Goal: Task Accomplishment & Management: Complete application form

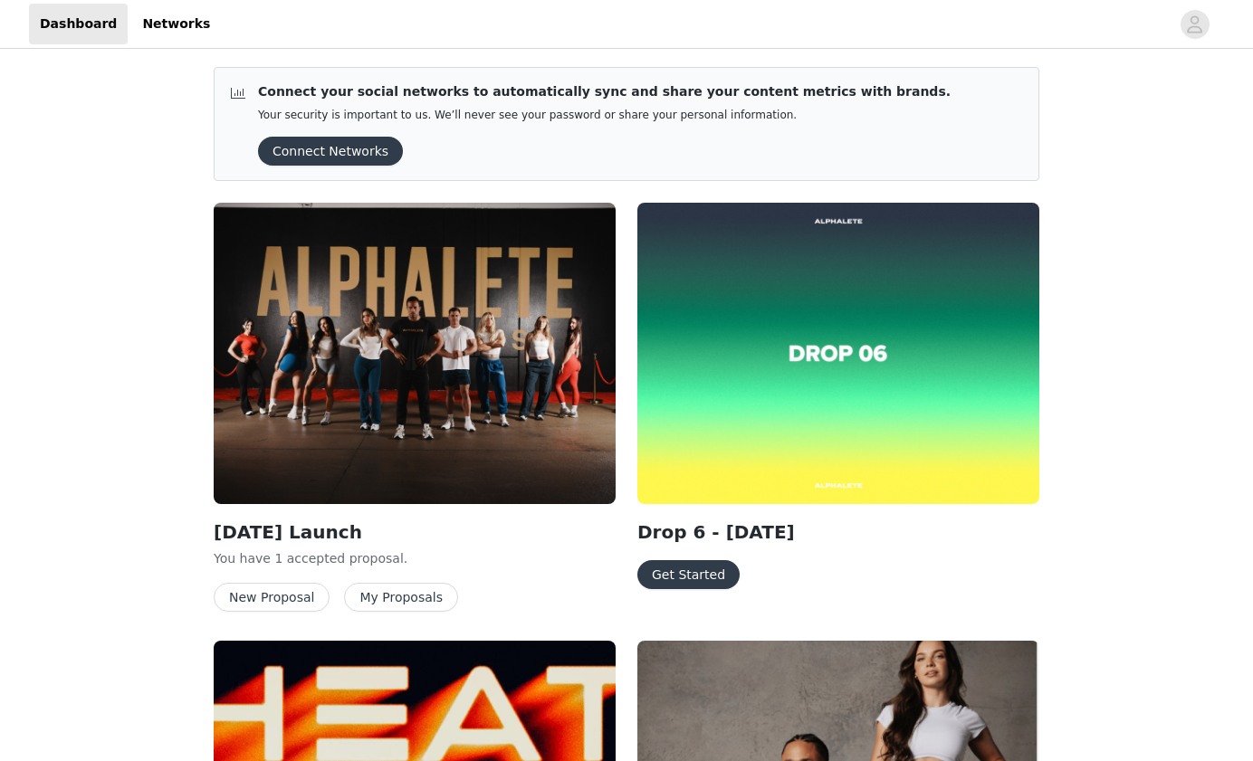
click at [684, 579] on button "Get Started" at bounding box center [688, 574] width 102 height 29
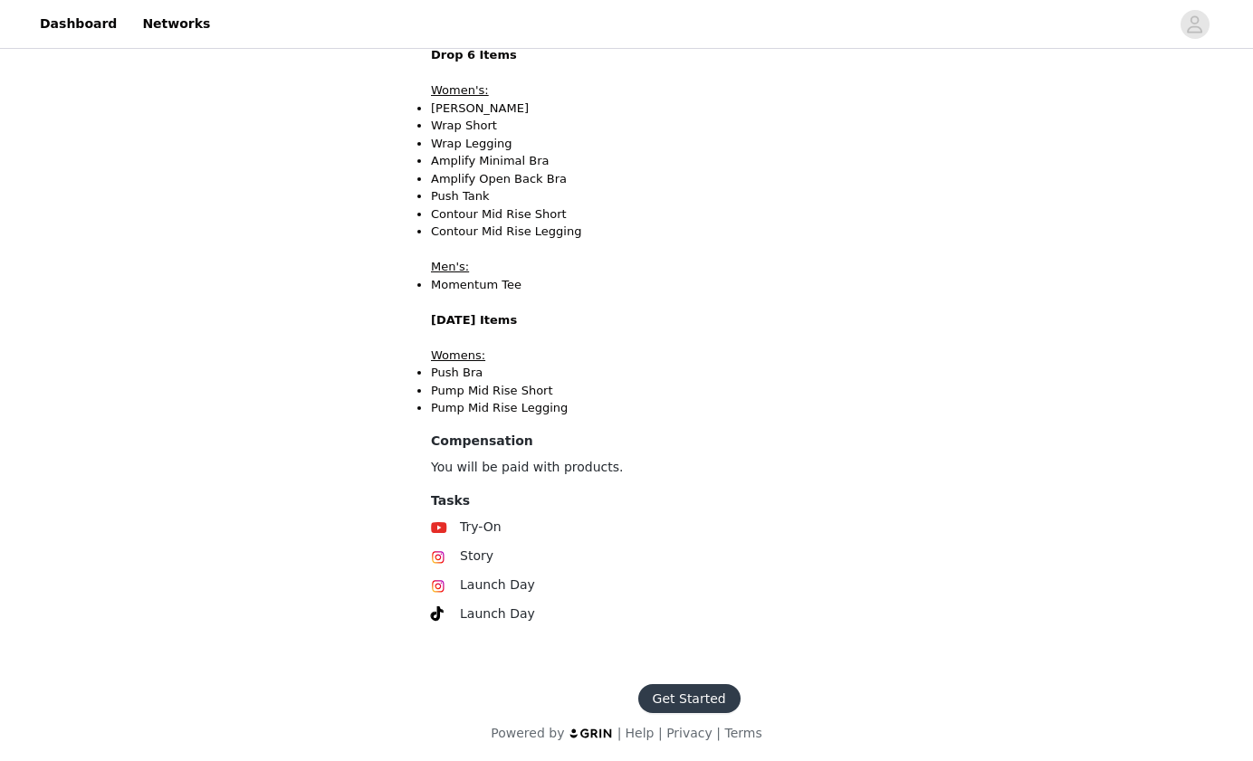
scroll to position [467, 0]
click at [670, 694] on button "Get Started" at bounding box center [689, 699] width 102 height 29
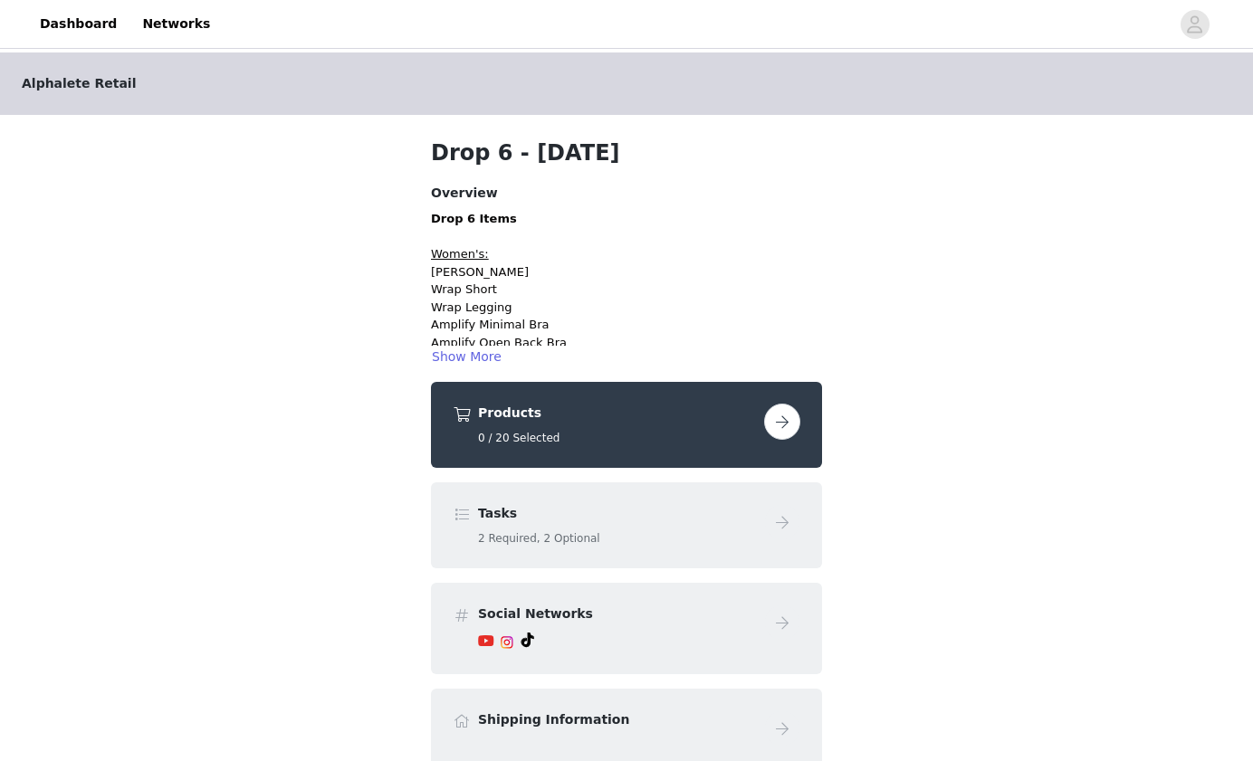
click at [781, 428] on button "button" at bounding box center [782, 422] width 36 height 36
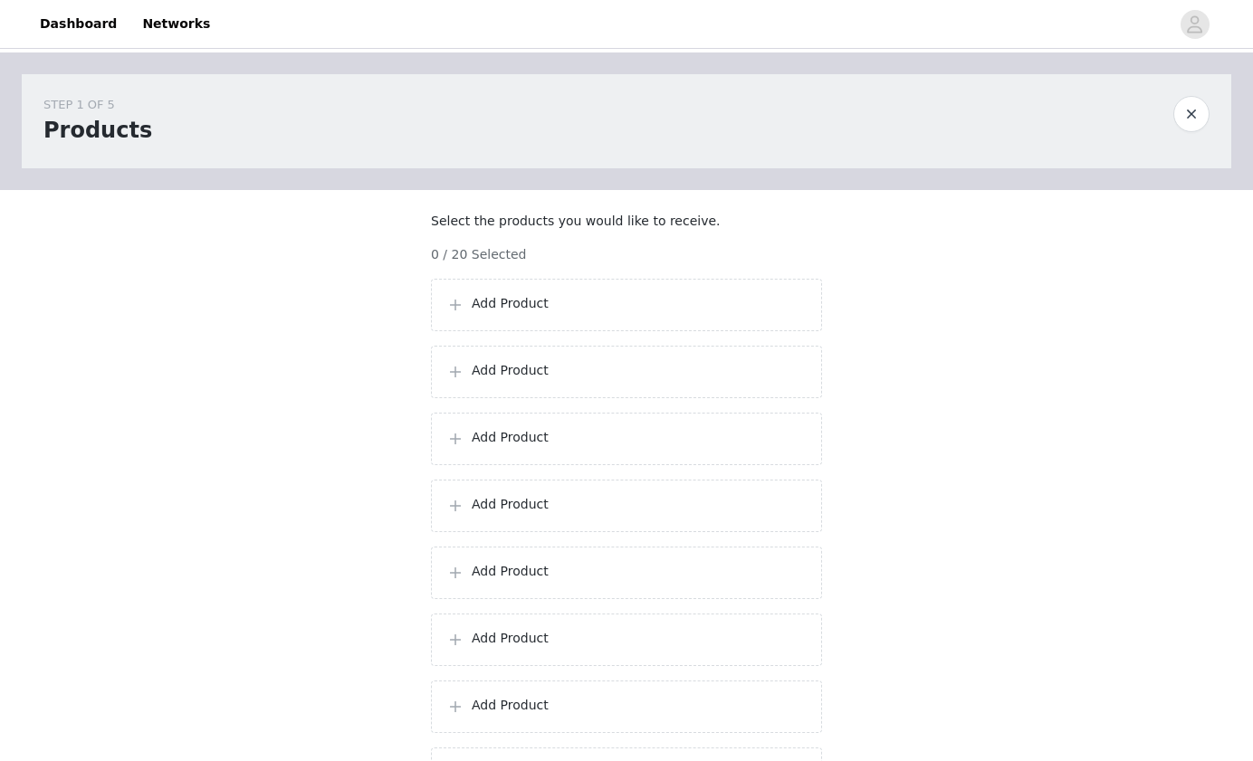
click at [506, 311] on div "Add Product" at bounding box center [626, 305] width 391 height 53
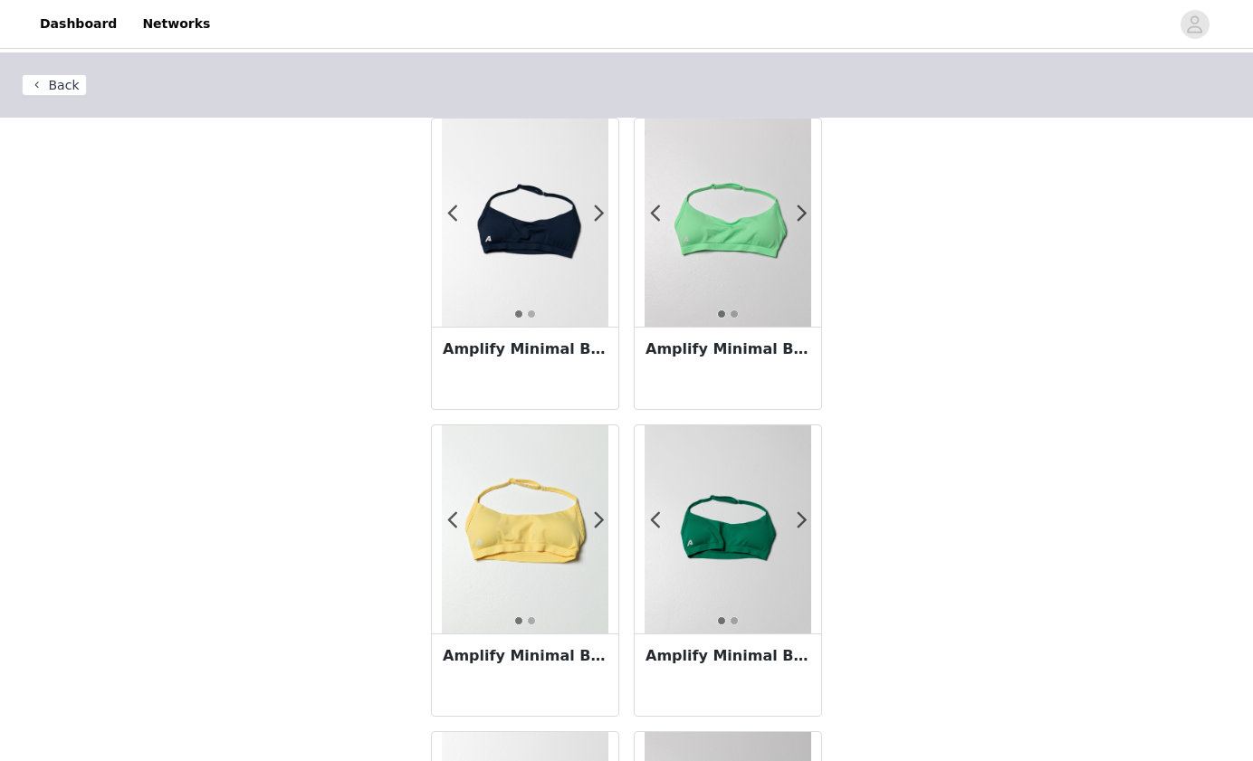
click at [746, 533] on img at bounding box center [728, 530] width 167 height 208
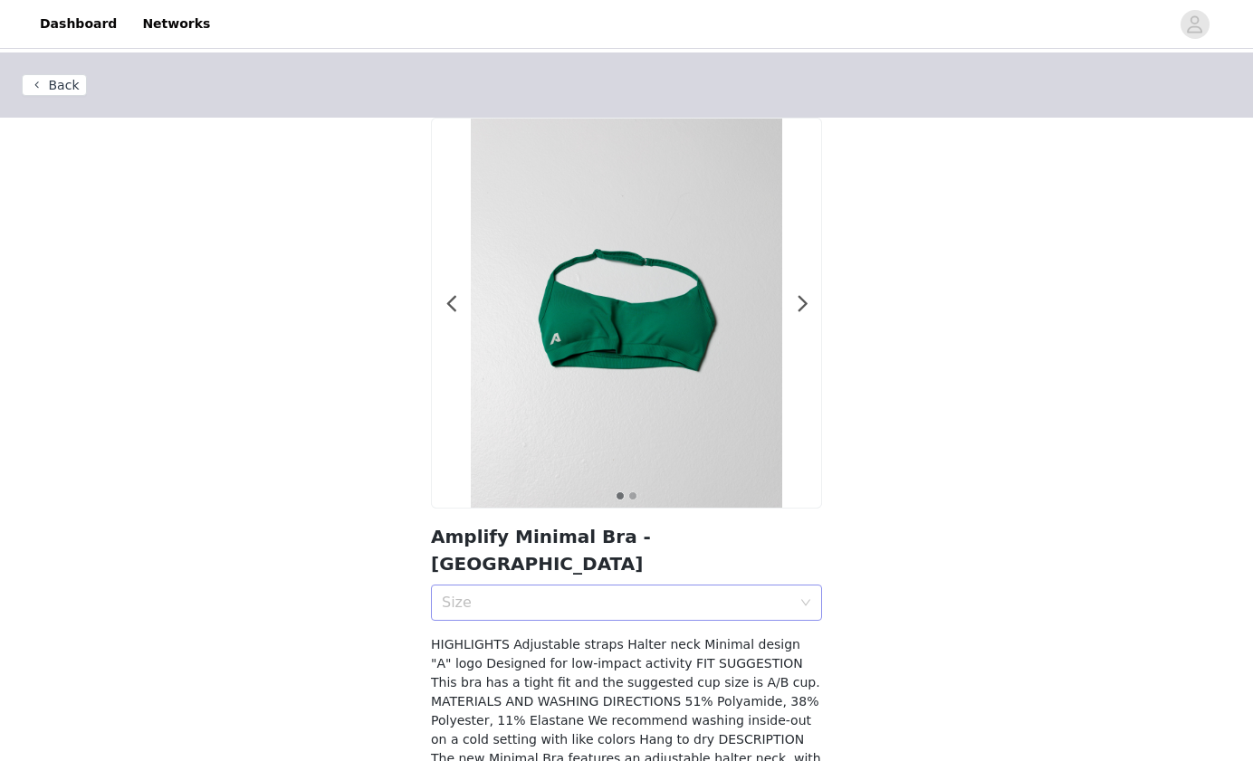
click at [704, 594] on div "Size" at bounding box center [616, 603] width 349 height 18
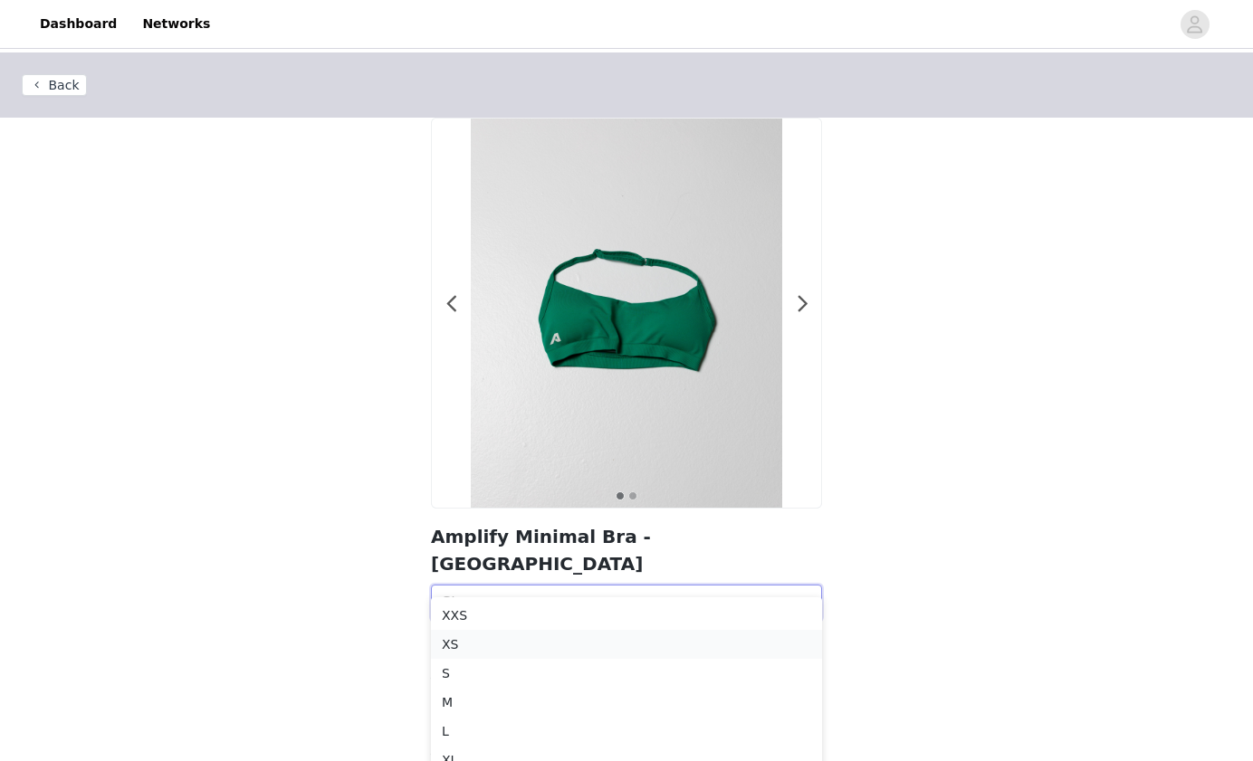
click at [461, 649] on div "XS" at bounding box center [626, 645] width 369 height 20
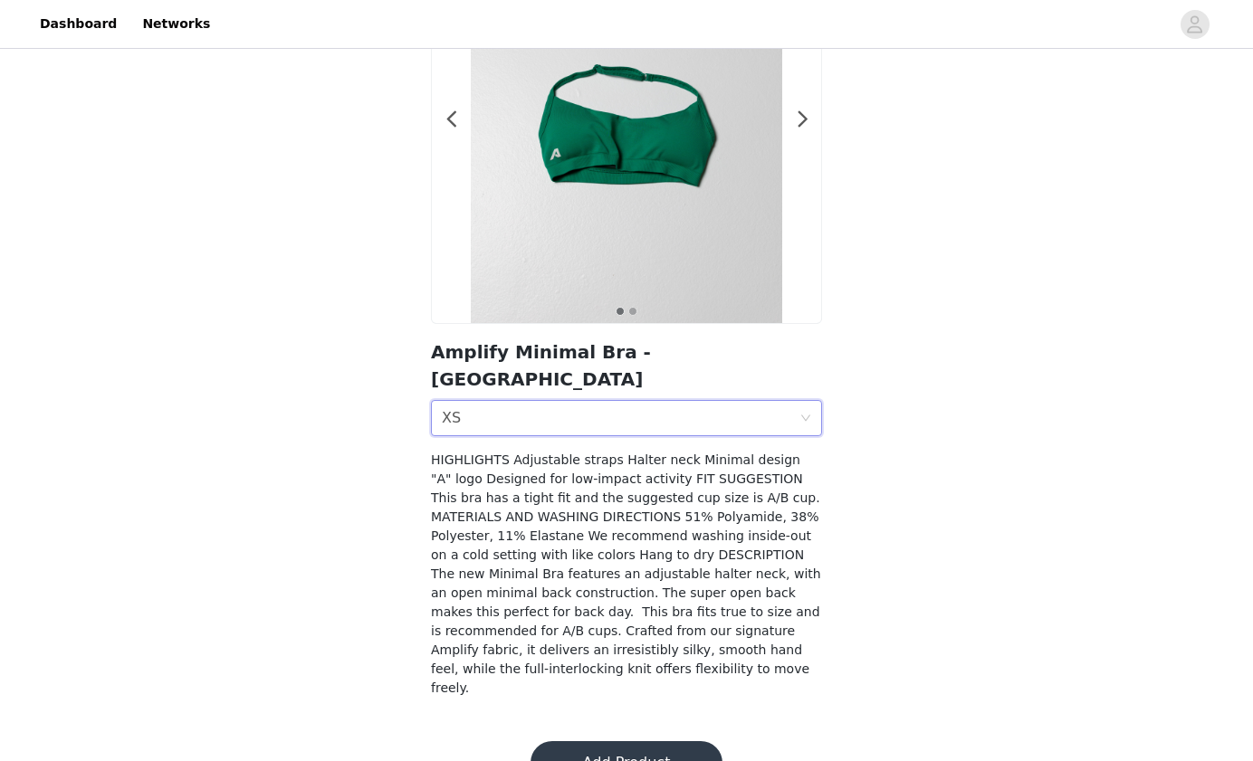
scroll to position [184, 0]
click at [570, 742] on button "Add Product" at bounding box center [627, 763] width 192 height 43
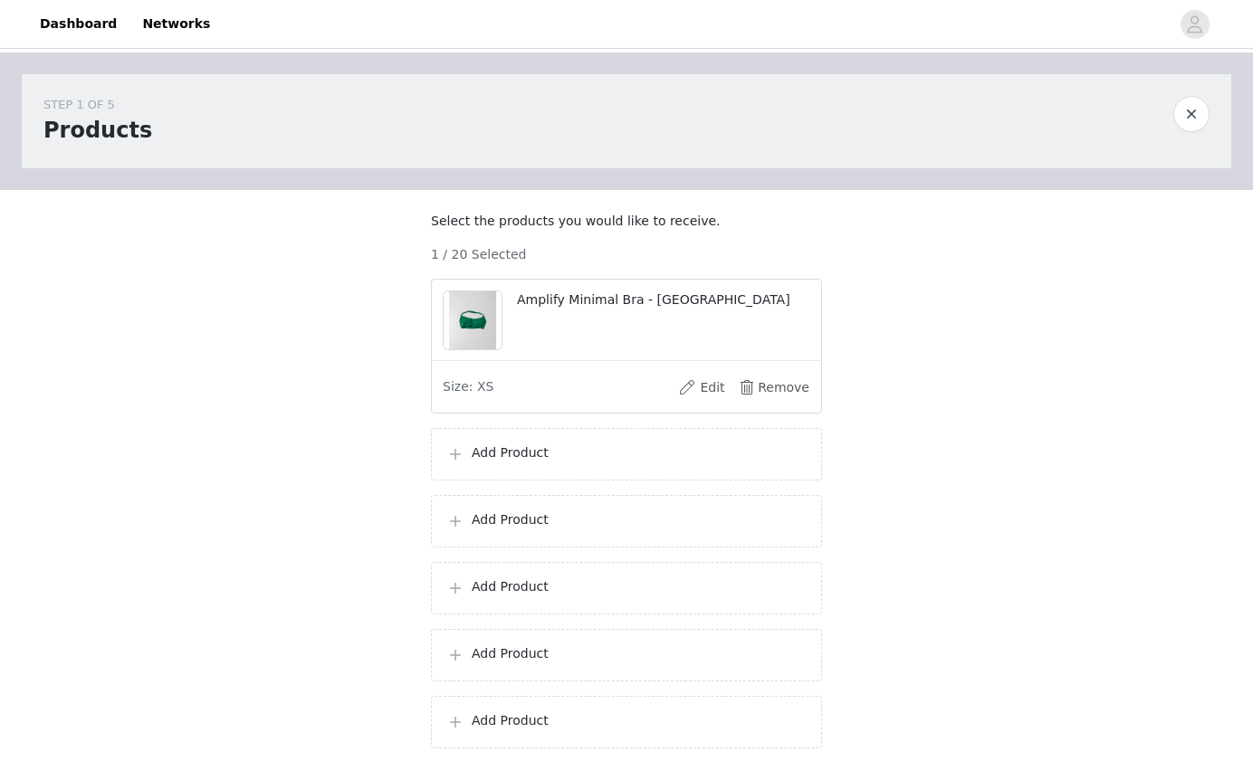
click at [536, 463] on p "Add Product" at bounding box center [639, 453] width 335 height 19
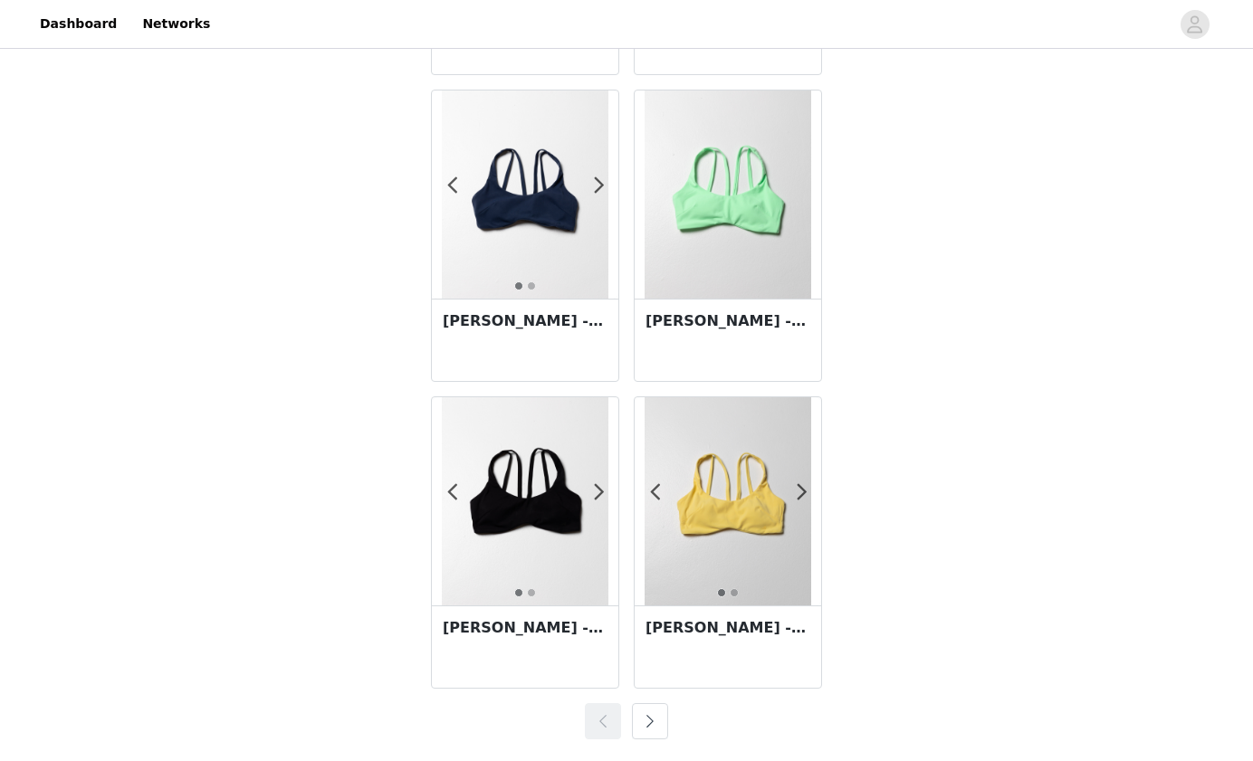
scroll to position [3097, 0]
click at [654, 726] on button "button" at bounding box center [650, 722] width 36 height 36
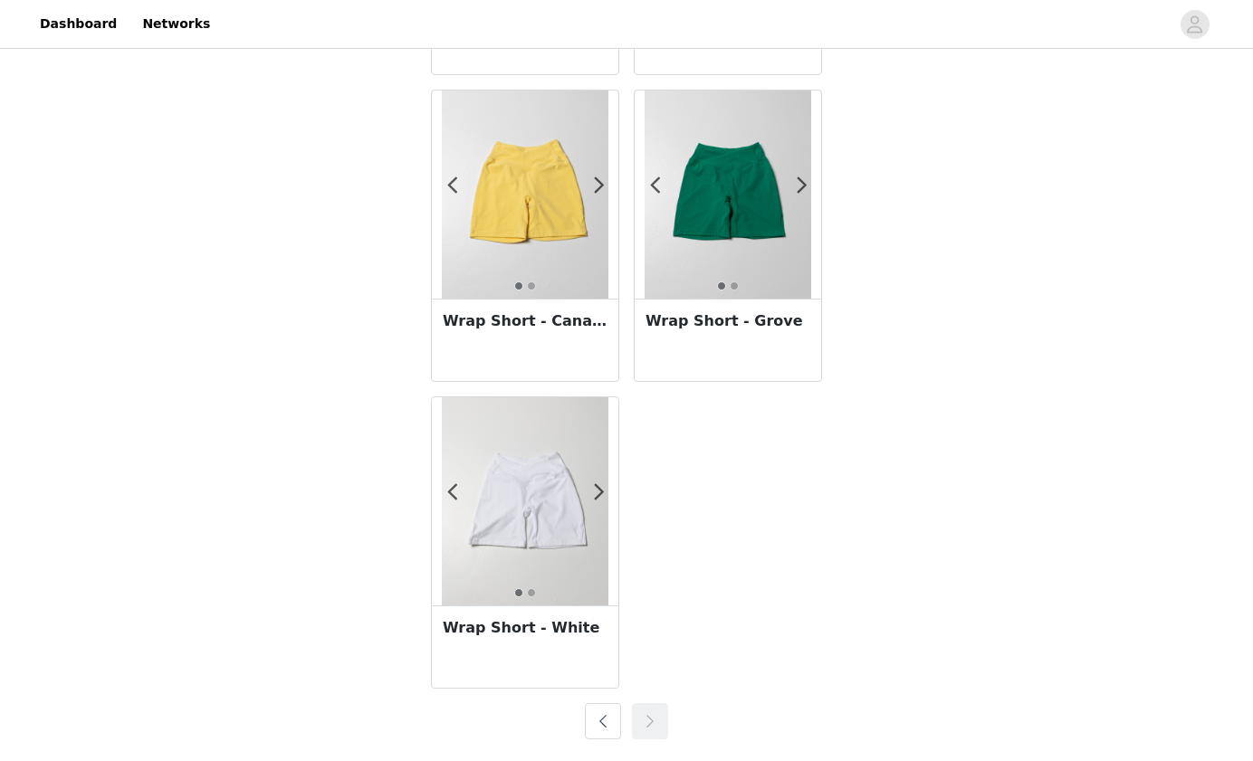
scroll to position [2484, 0]
click at [552, 506] on img at bounding box center [525, 501] width 167 height 208
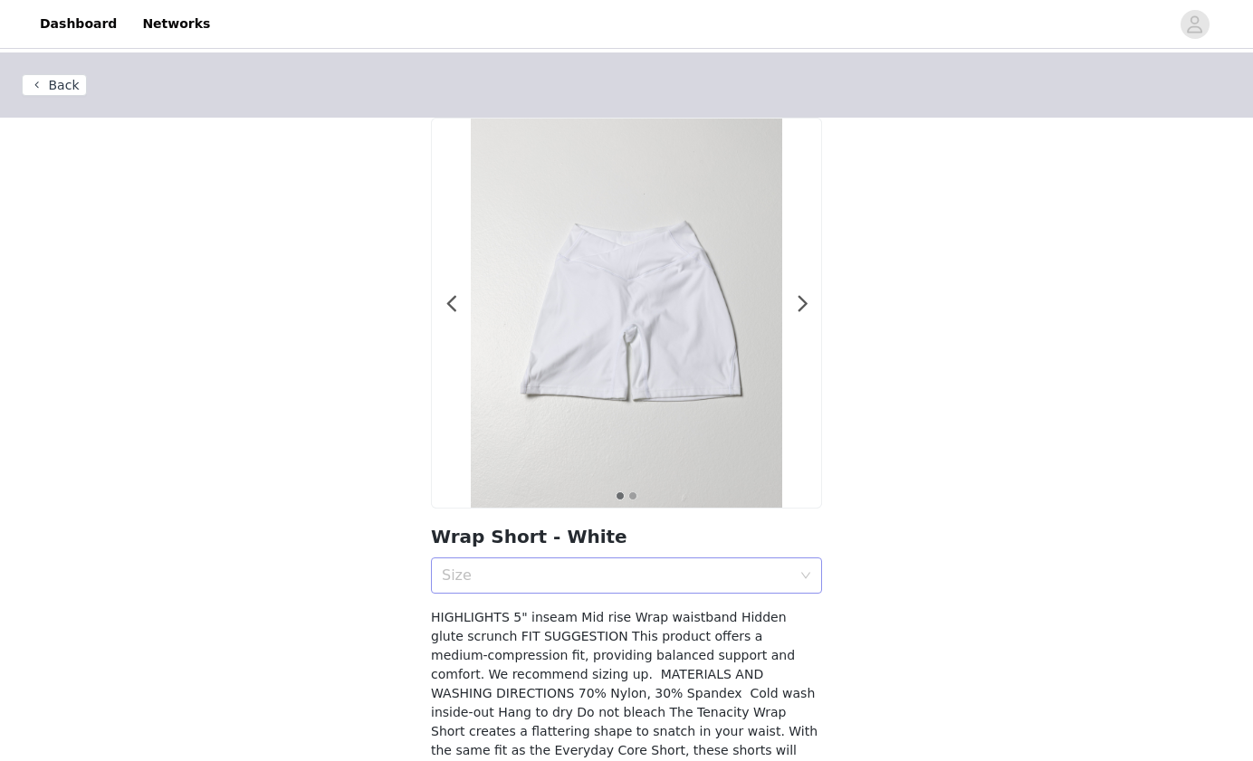
click at [515, 593] on div "Size" at bounding box center [626, 576] width 391 height 36
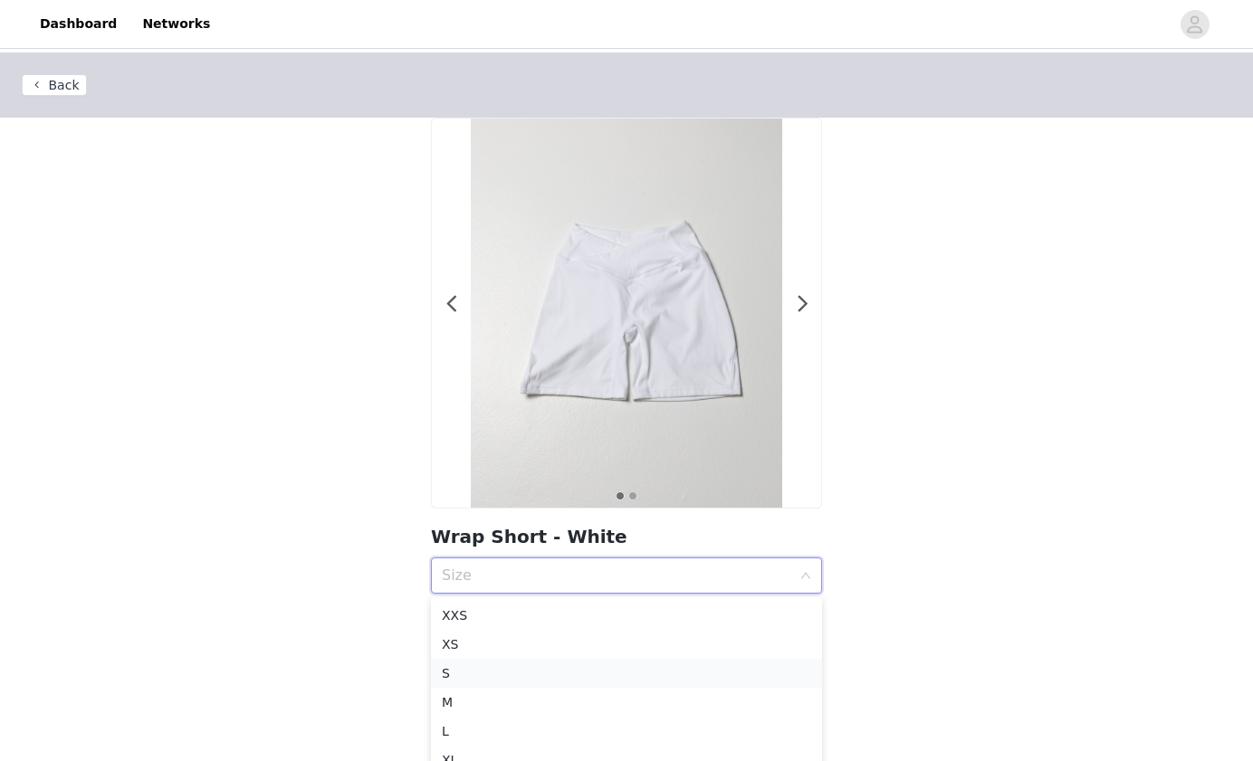
click at [460, 677] on div "S" at bounding box center [626, 674] width 369 height 20
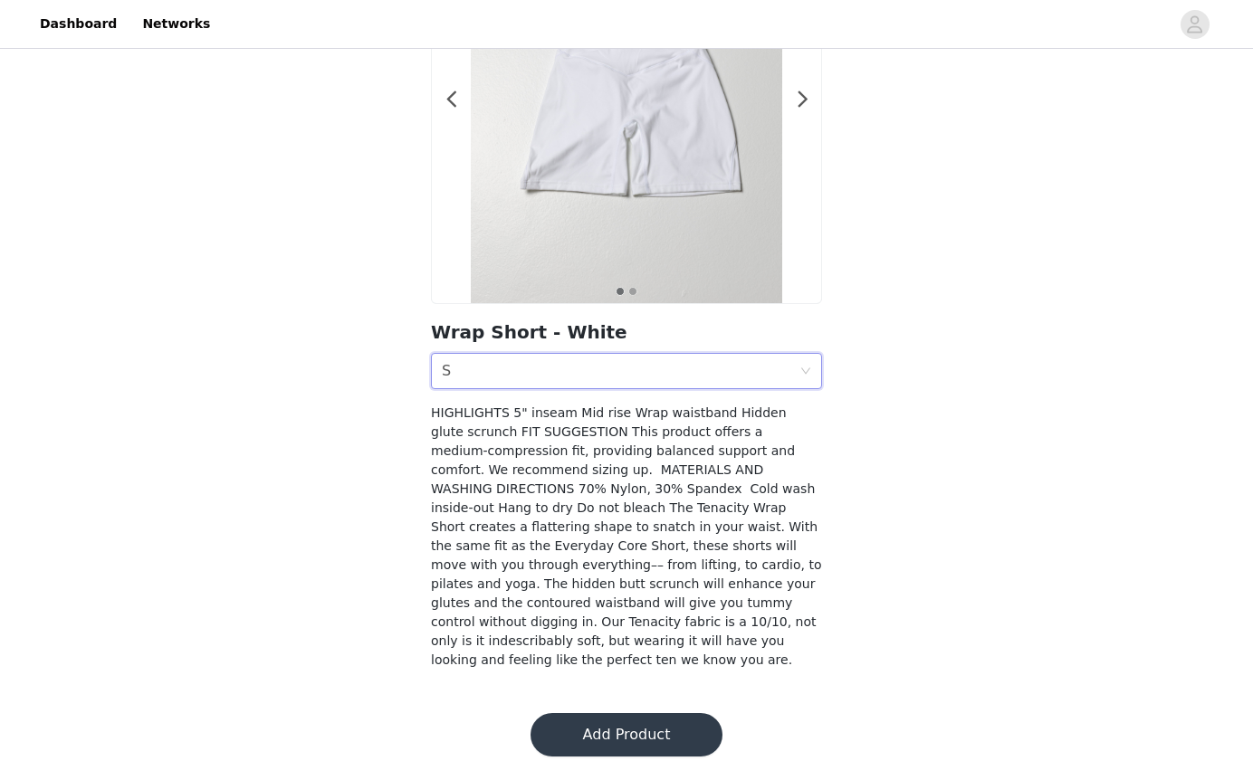
scroll to position [203, 0]
click at [602, 723] on button "Add Product" at bounding box center [627, 736] width 192 height 43
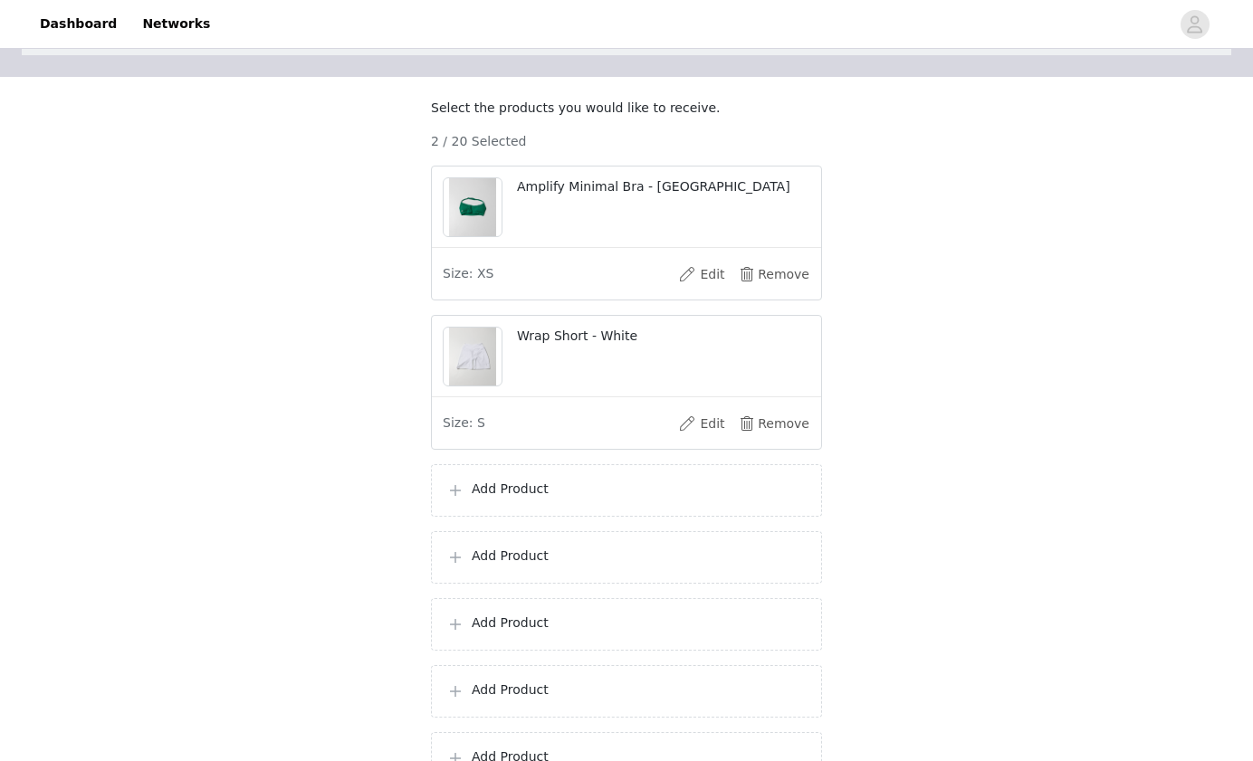
scroll to position [134, 0]
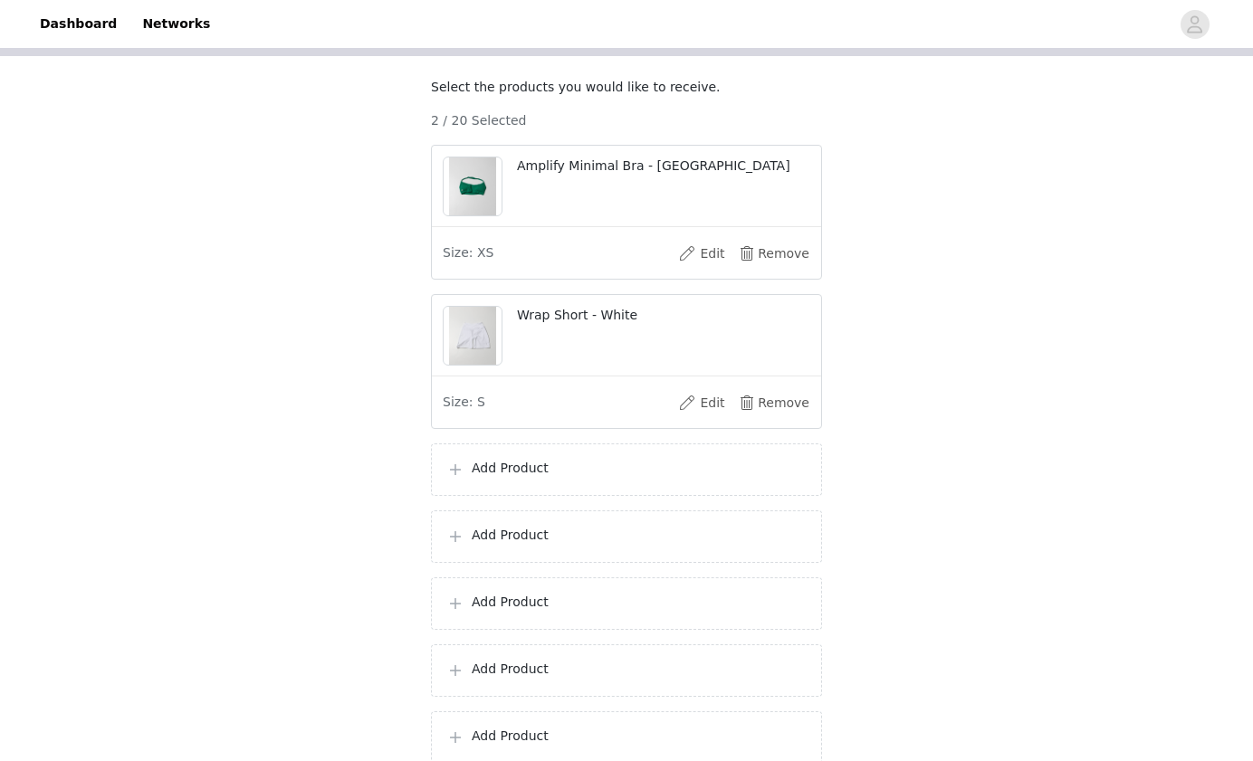
click at [561, 481] on div "Add Product" at bounding box center [626, 470] width 360 height 22
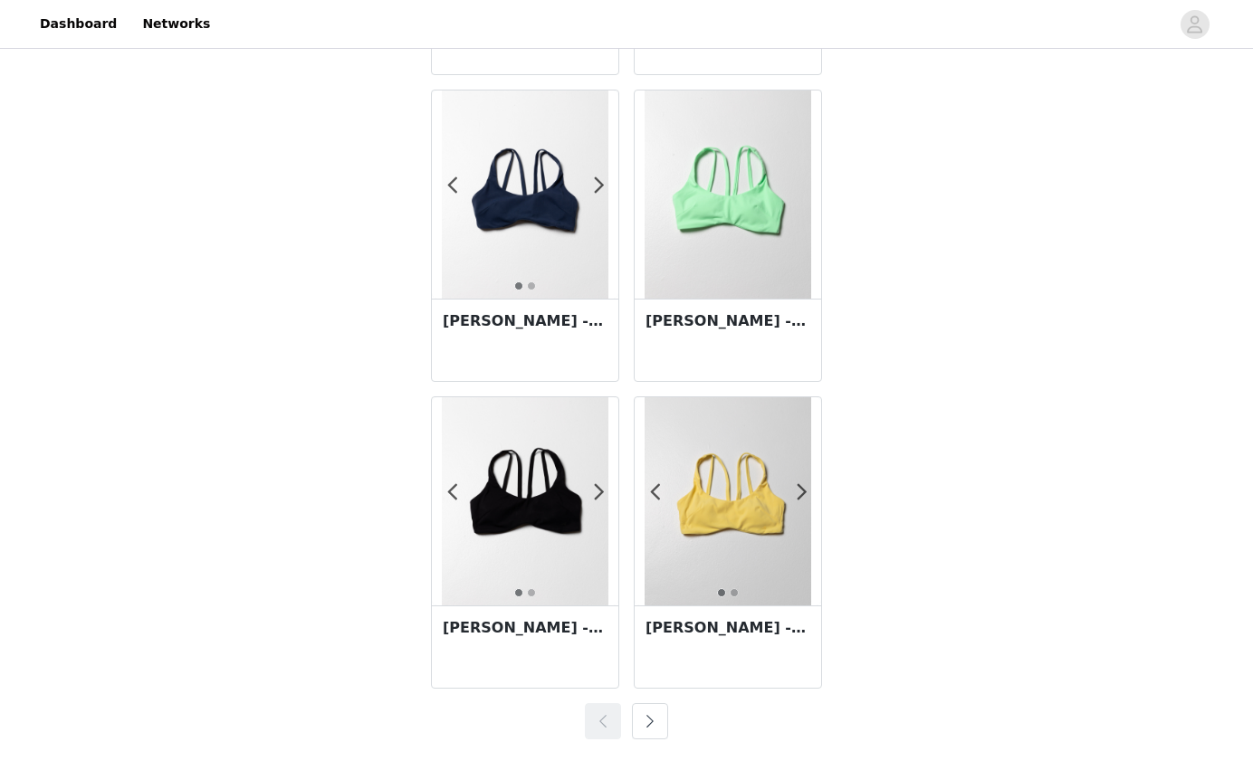
scroll to position [3097, 0]
